Goal: Navigation & Orientation: Understand site structure

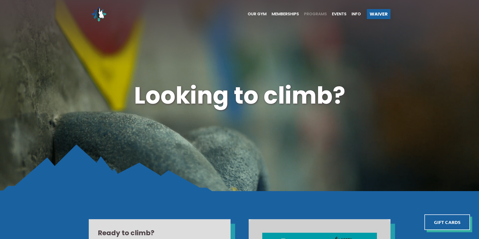
click at [311, 14] on span "Programs" at bounding box center [315, 14] width 23 height 4
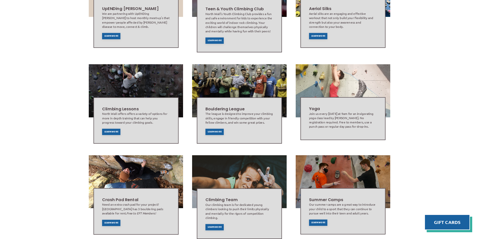
scroll to position [226, 0]
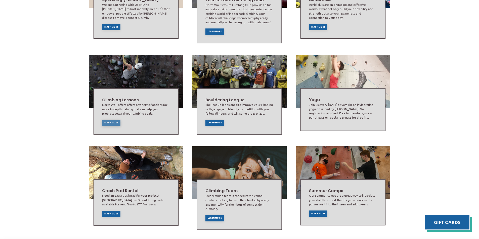
click at [112, 124] on span "Learn More" at bounding box center [111, 123] width 14 height 2
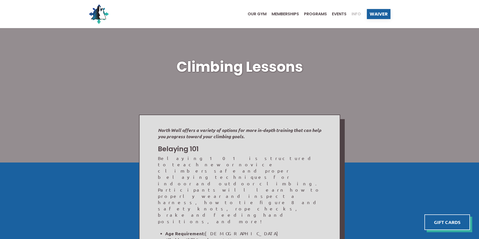
click at [351, 14] on span "Info" at bounding box center [355, 14] width 9 height 4
